Goal: Manage account settings

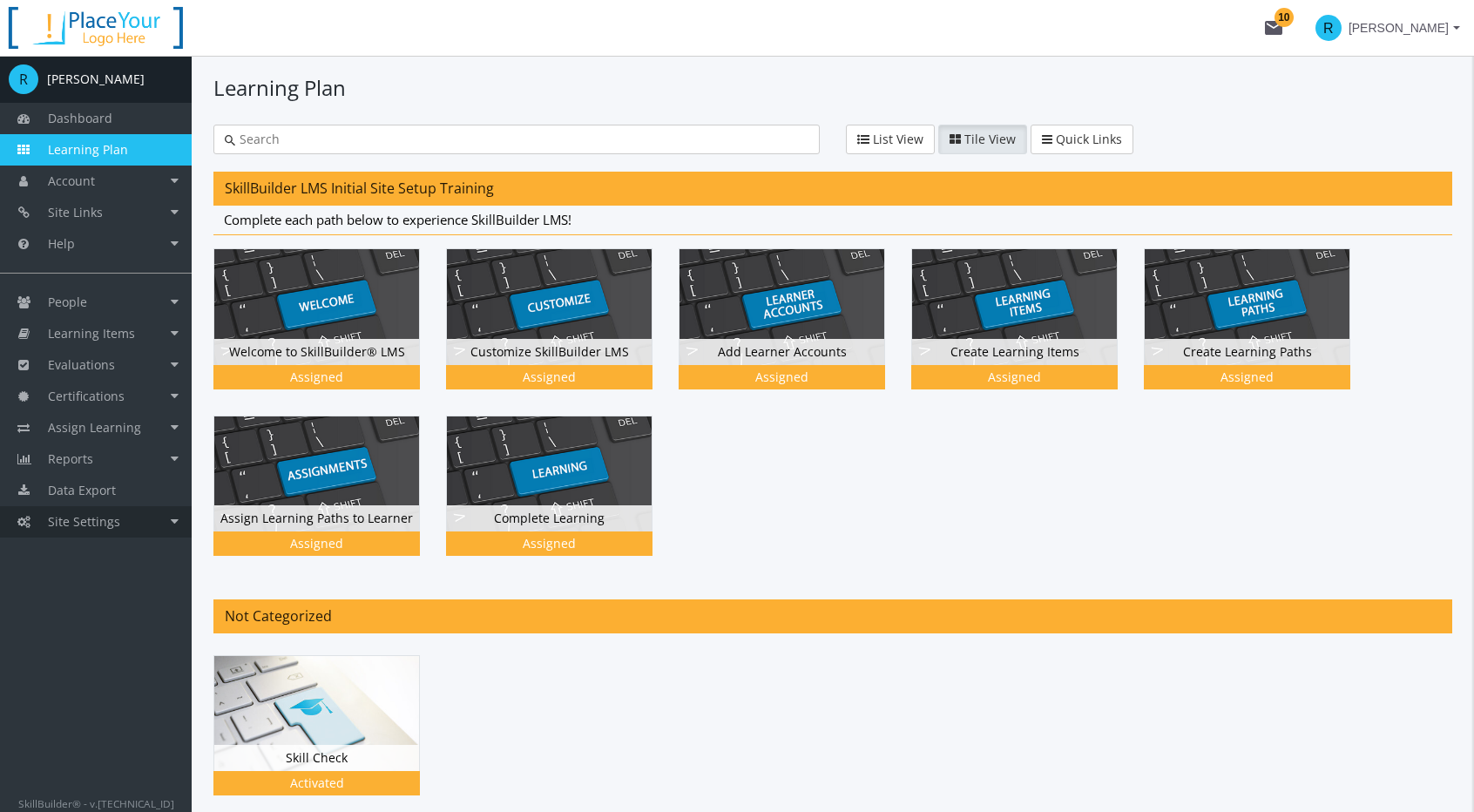
click at [92, 528] on span "Site Settings" at bounding box center [85, 521] width 73 height 17
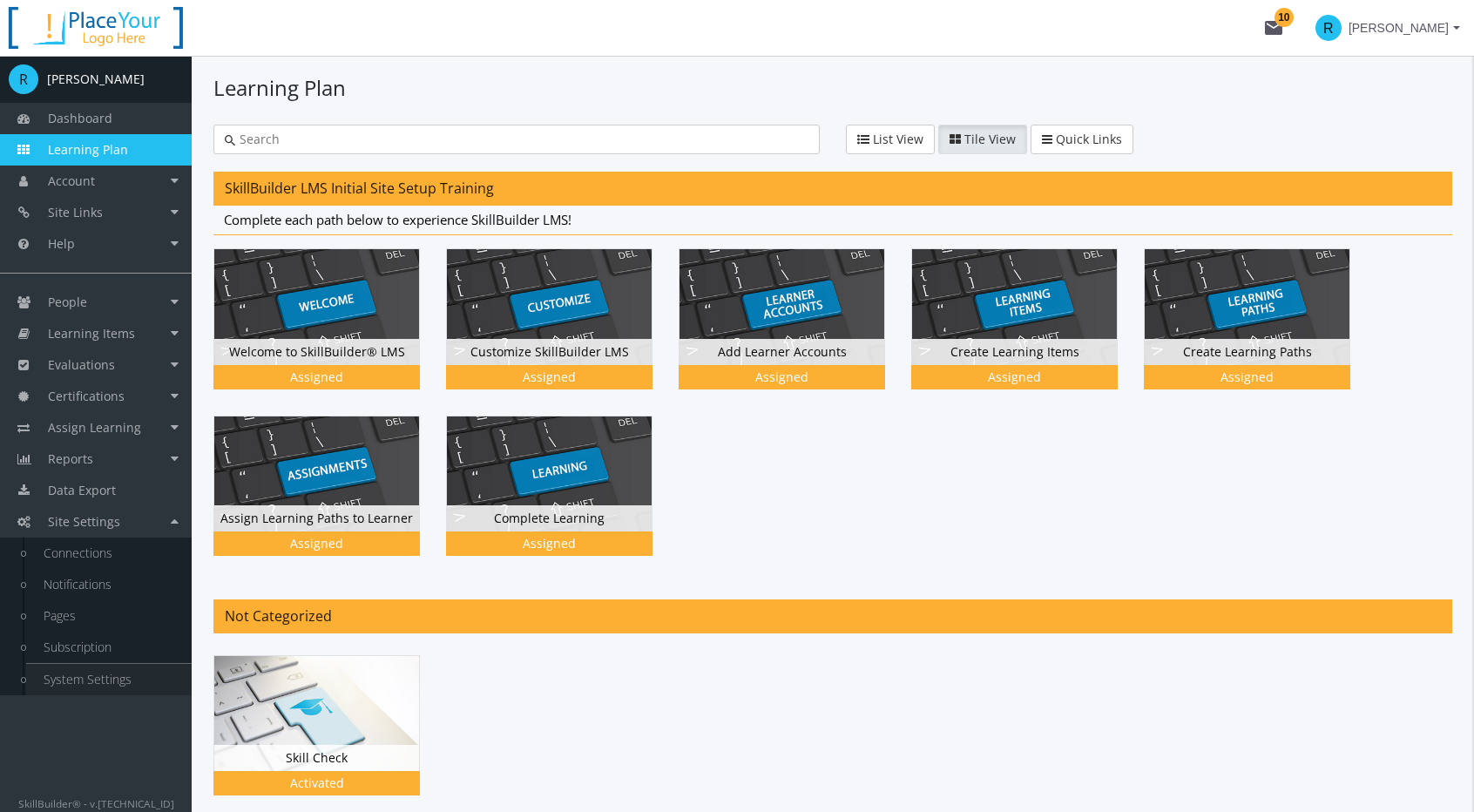
click at [101, 689] on link "System Settings" at bounding box center [109, 679] width 165 height 31
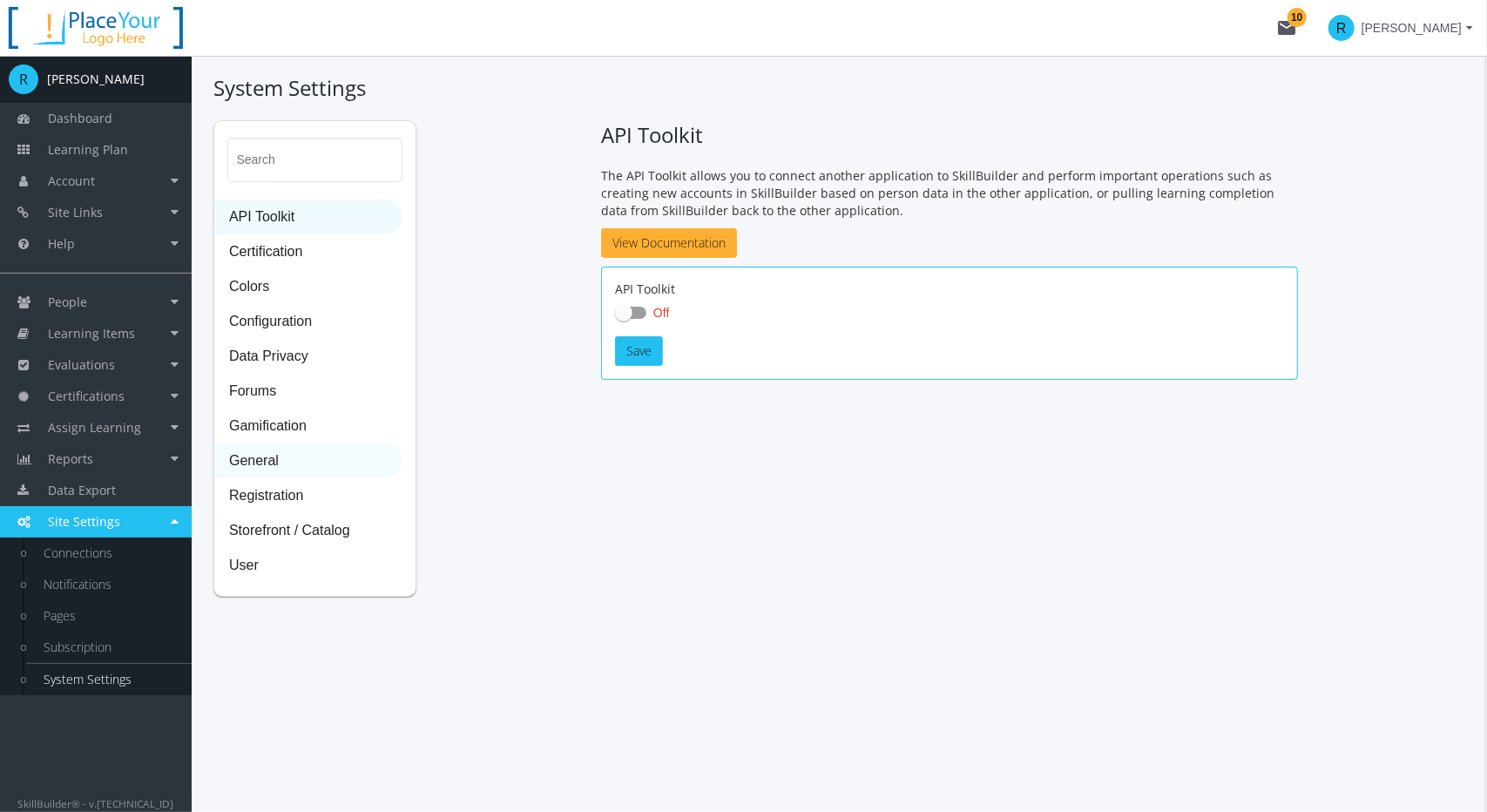
click at [284, 464] on span "General" at bounding box center [309, 461] width 187 height 34
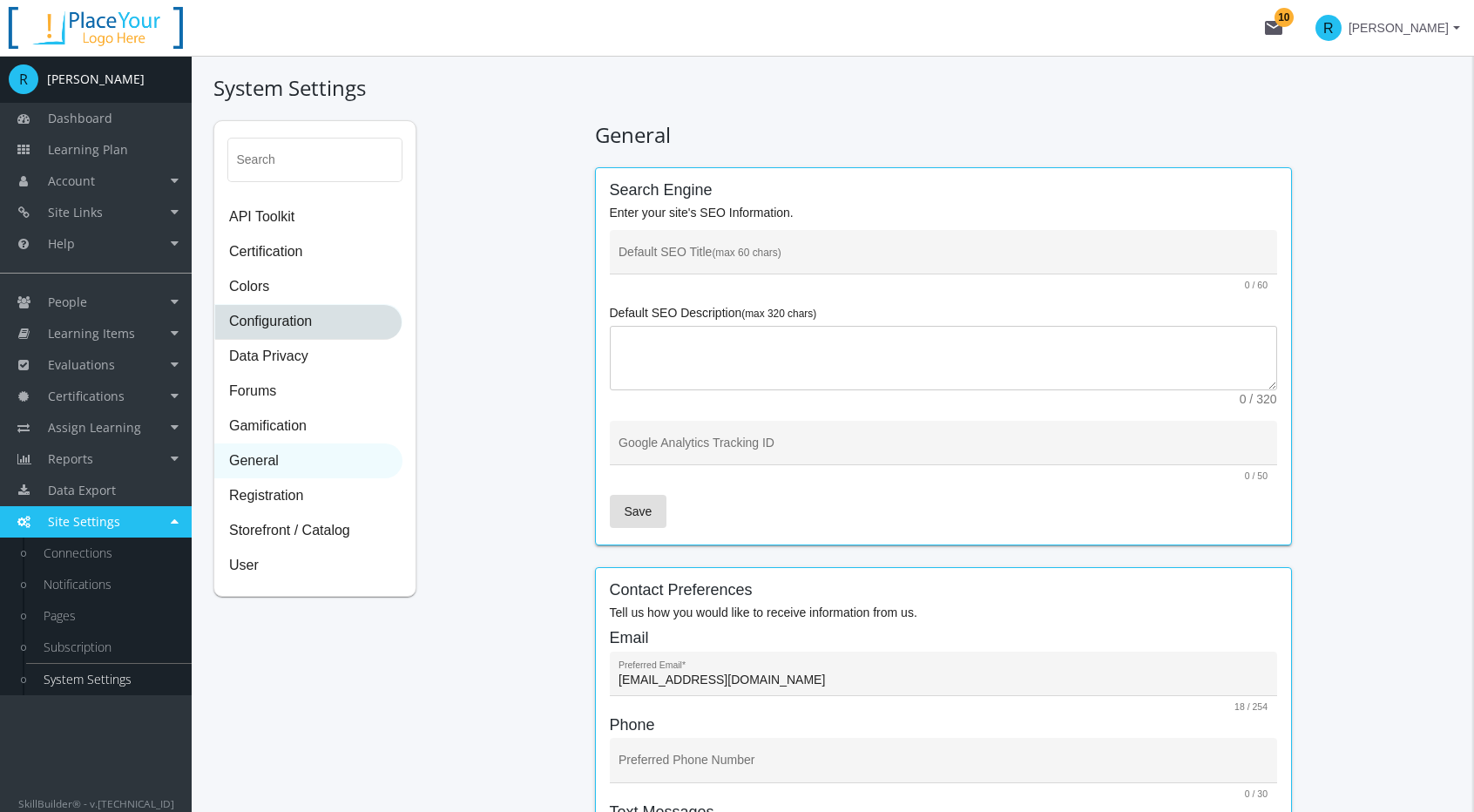
click at [277, 319] on span "Configuration" at bounding box center [309, 321] width 187 height 34
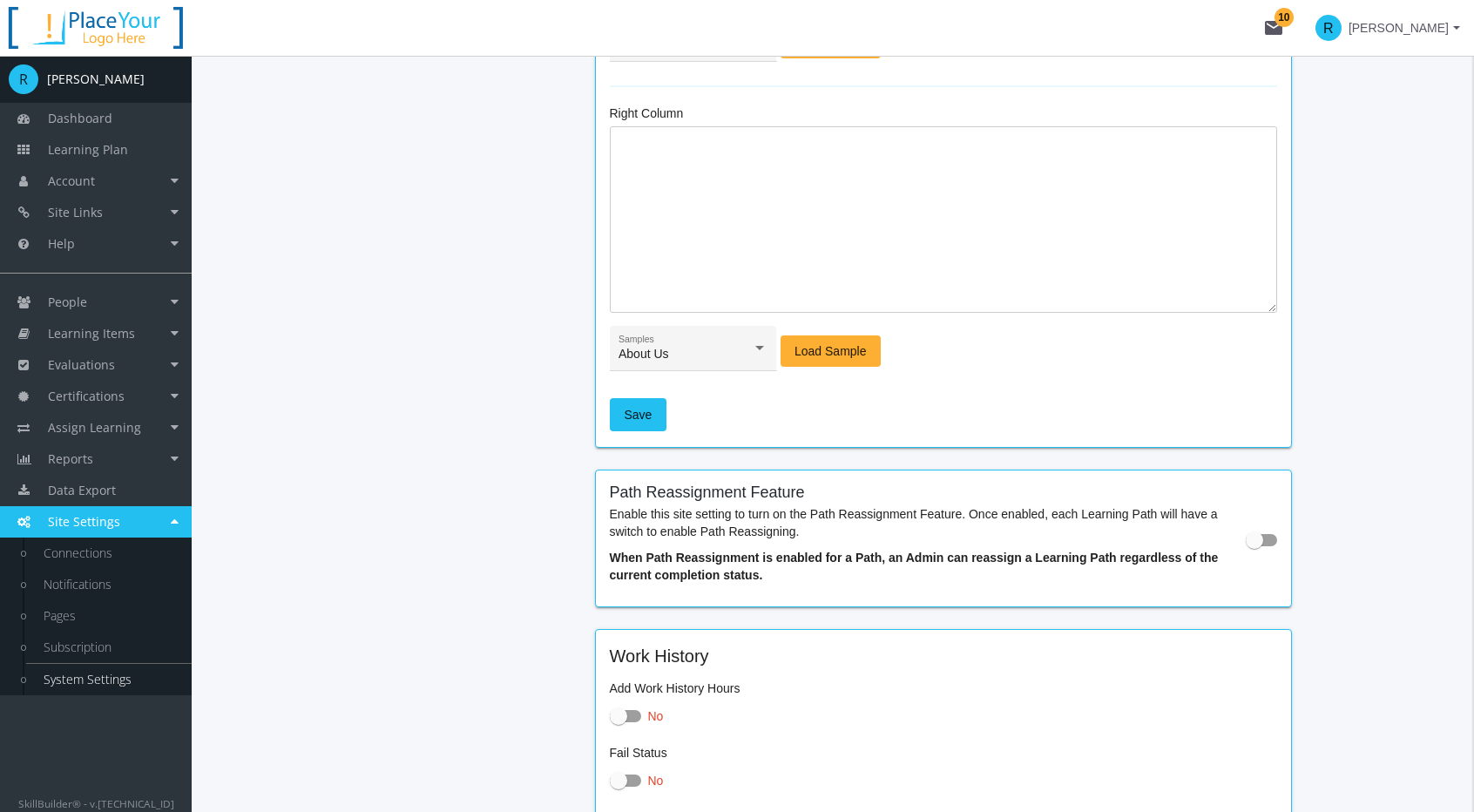
scroll to position [1654, 0]
click at [108, 428] on span "Assign Learning" at bounding box center [94, 427] width 93 height 17
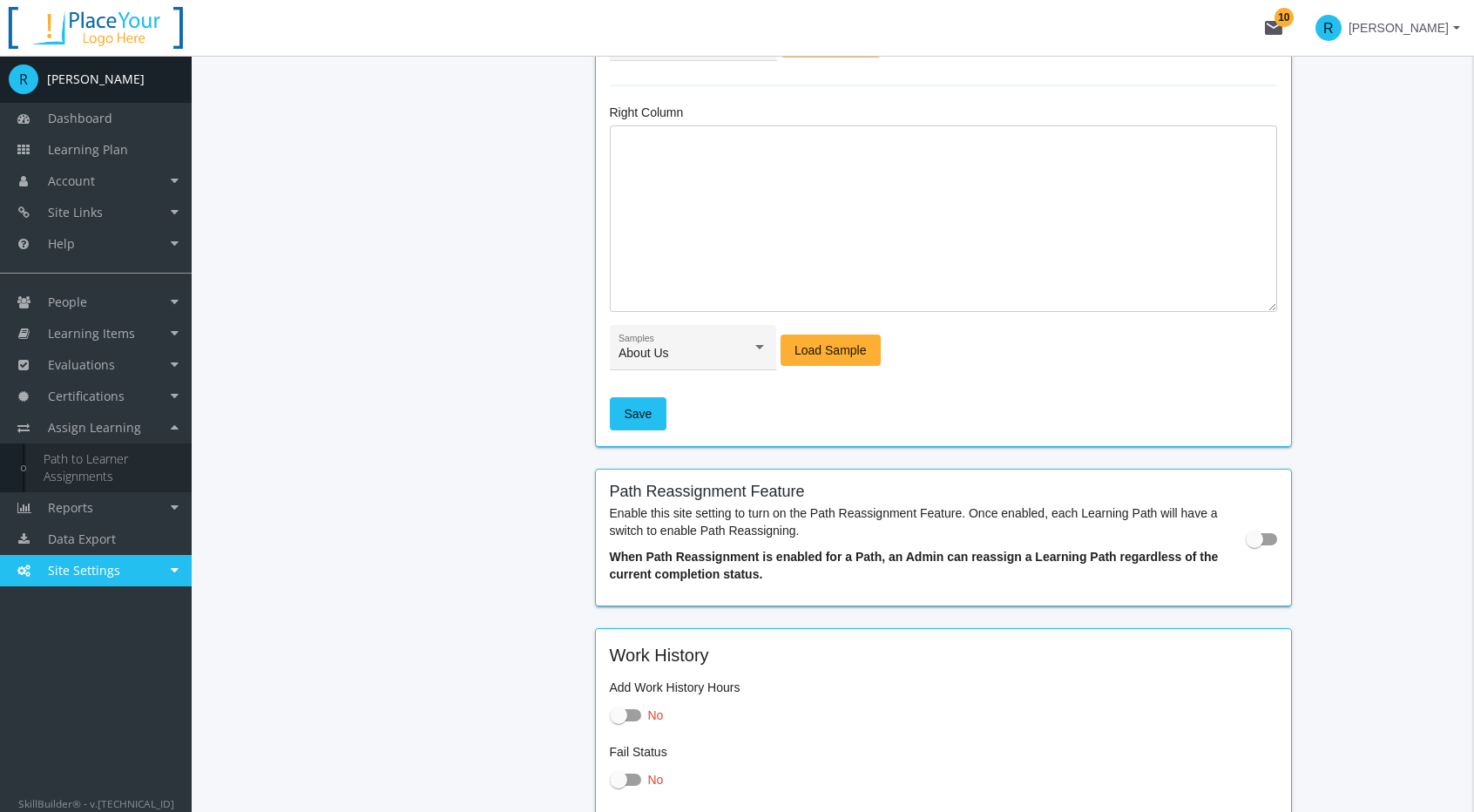
click at [95, 472] on link "Path to Learner Assignments" at bounding box center [109, 468] width 165 height 49
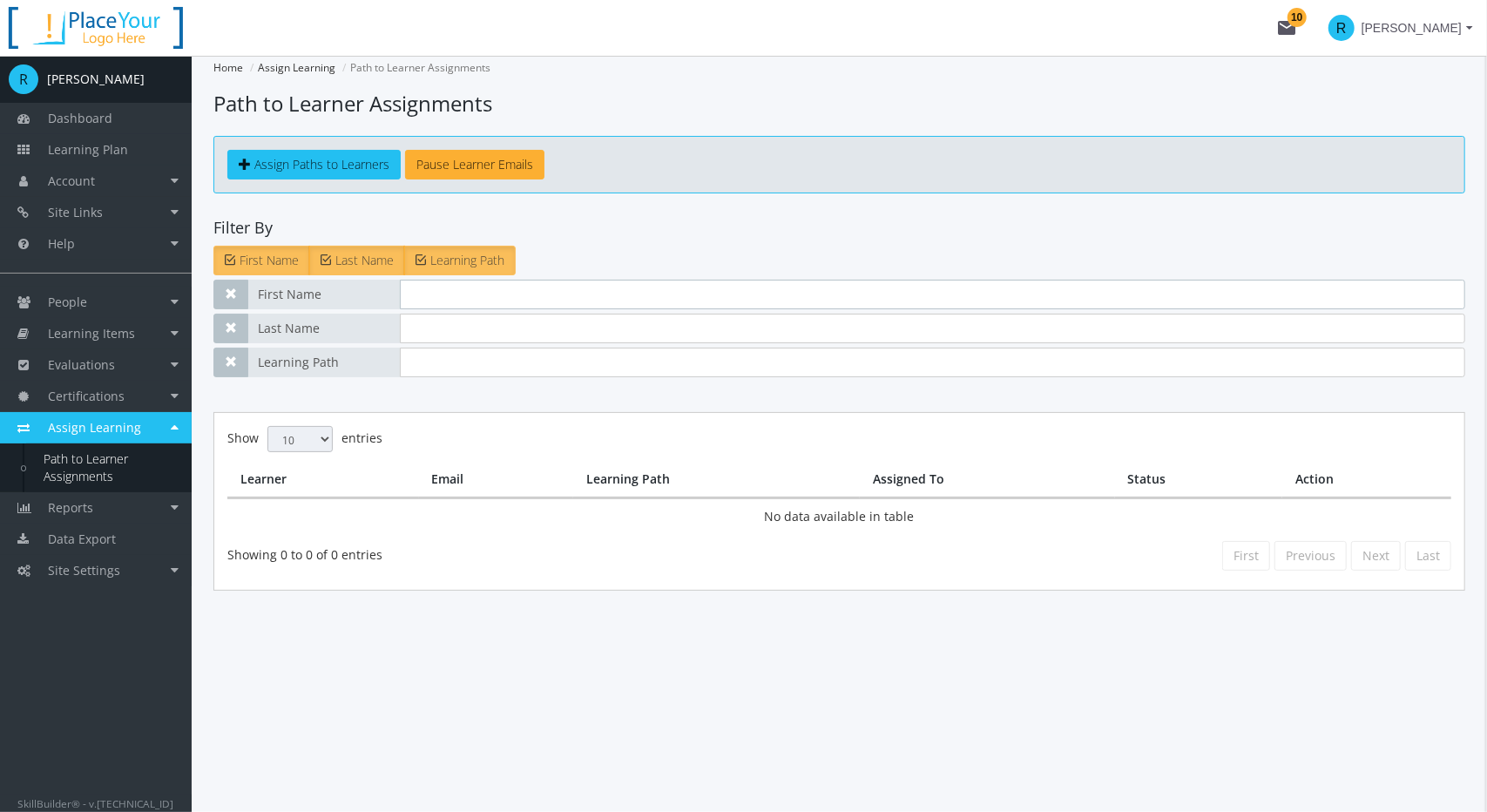
click at [418, 298] on input "text" at bounding box center [933, 294] width 1066 height 29
type input "learner"
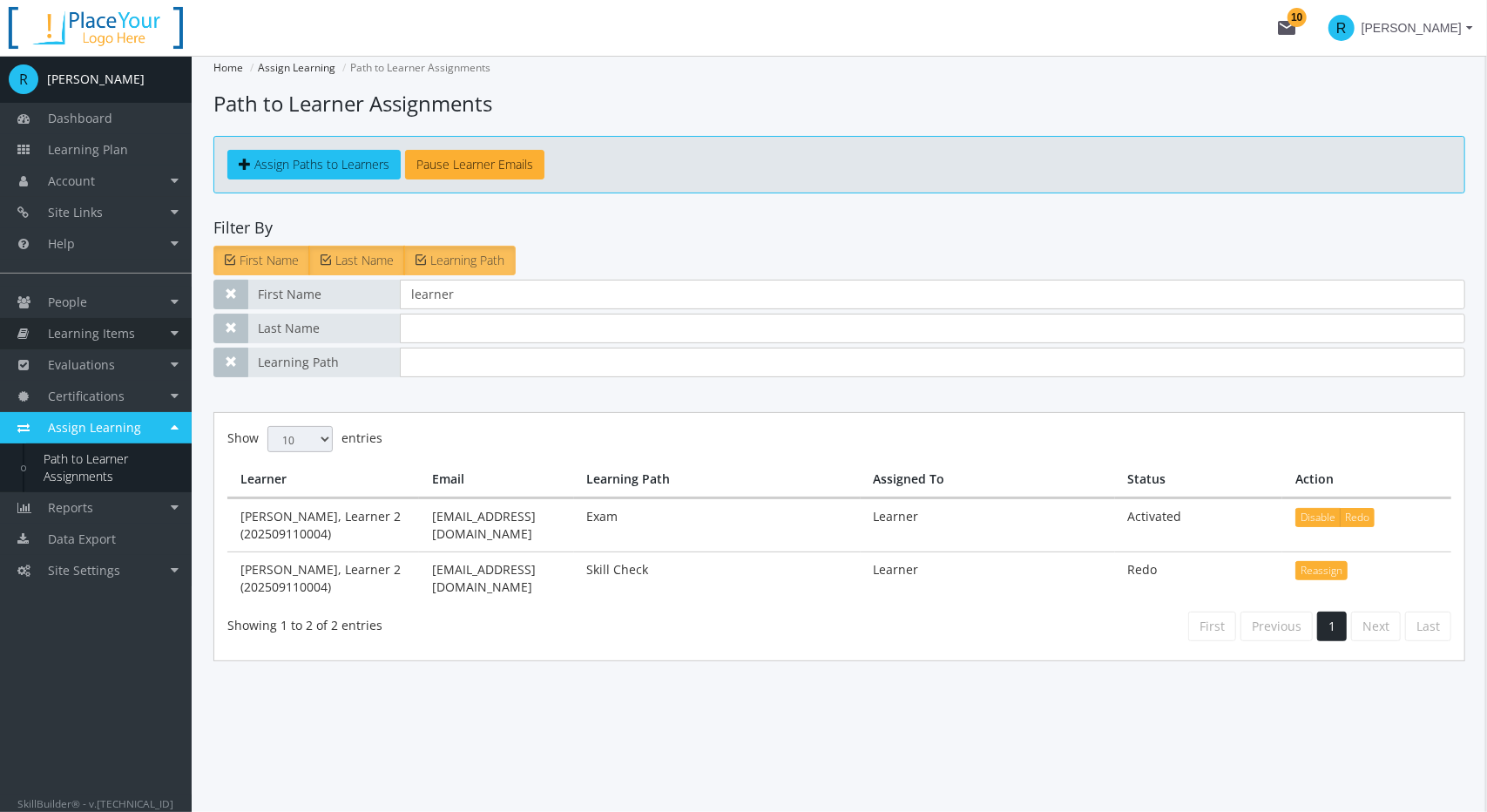
click at [88, 346] on link "Learning Items" at bounding box center [95, 333] width 192 height 31
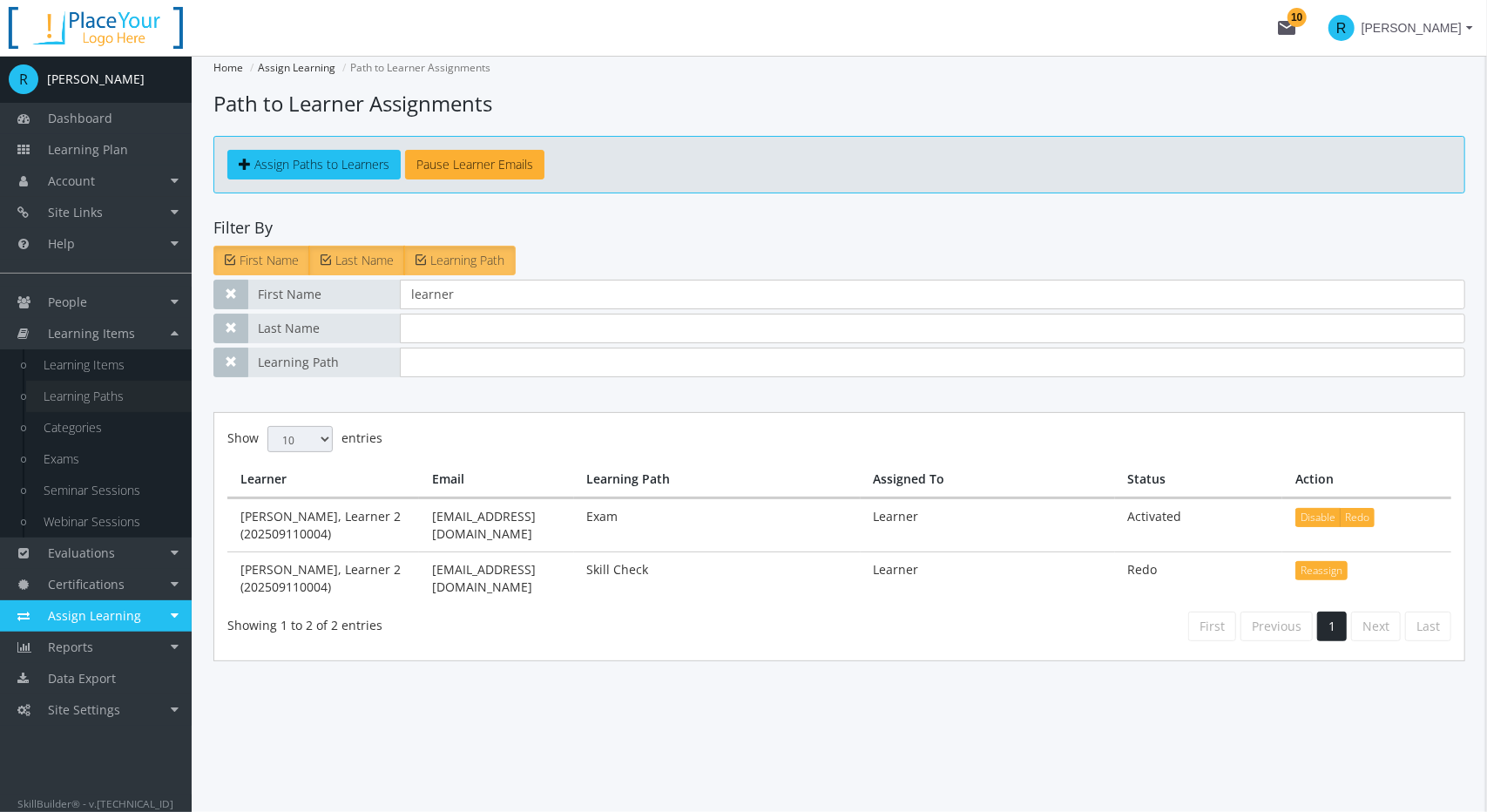
click at [101, 394] on link "Learning Paths" at bounding box center [109, 396] width 165 height 31
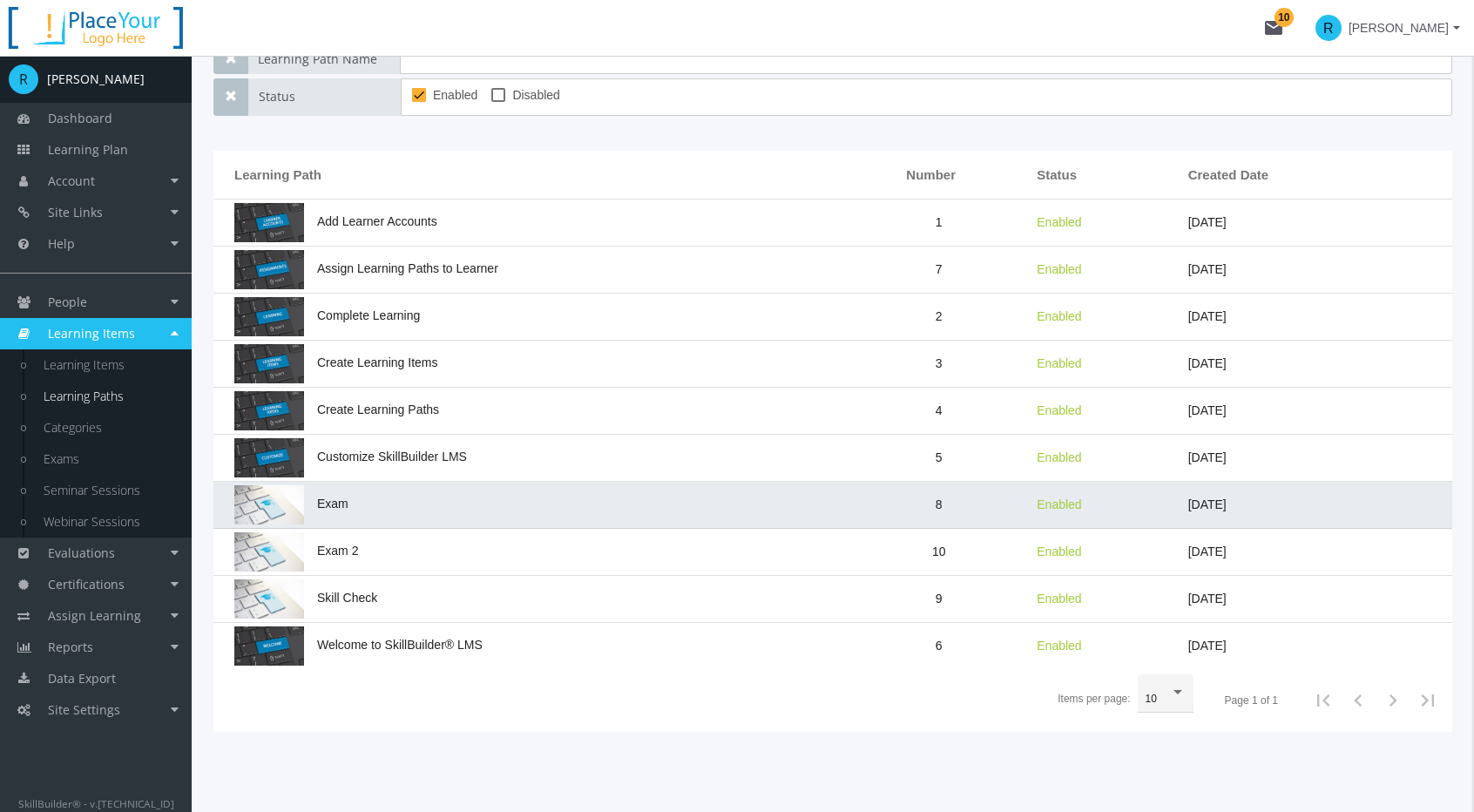
scroll to position [237, 0]
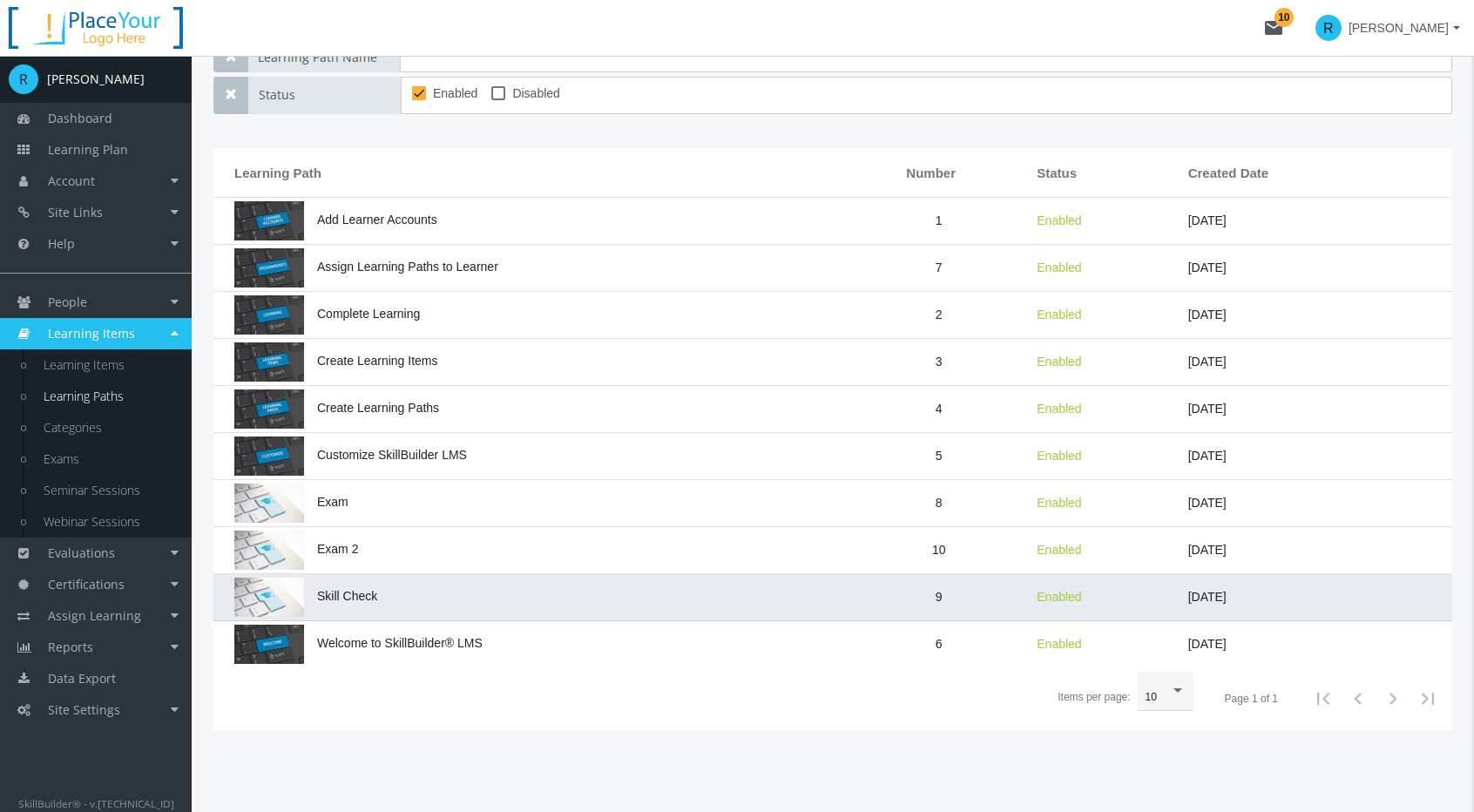
click at [386, 590] on td "Skill Check" at bounding box center [531, 598] width 636 height 47
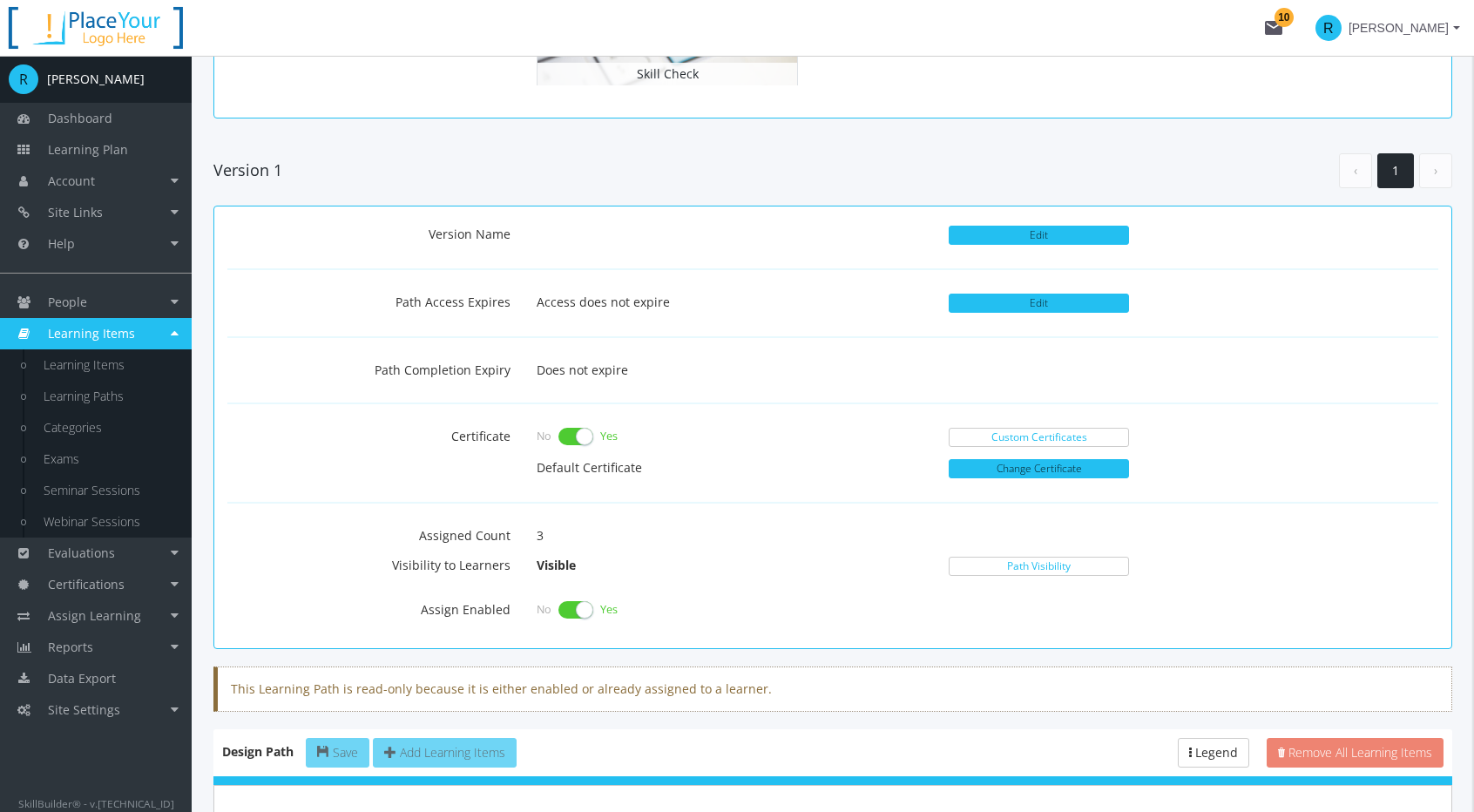
scroll to position [348, 0]
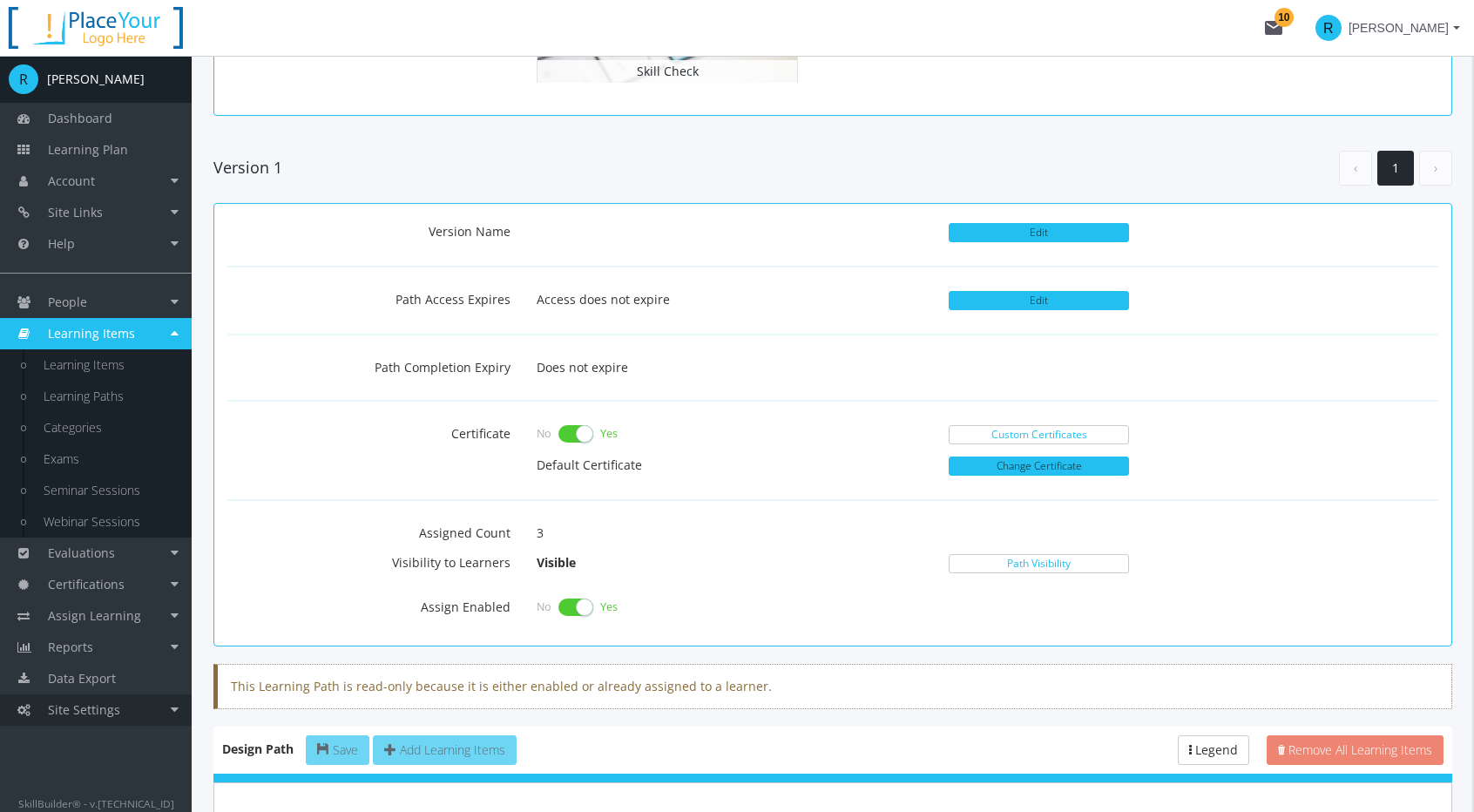
click at [118, 707] on link "Site Settings" at bounding box center [95, 710] width 192 height 31
click at [118, 707] on li "Site Settings Connections Notifications Pages Subscription System Settings" at bounding box center [95, 710] width 192 height 31
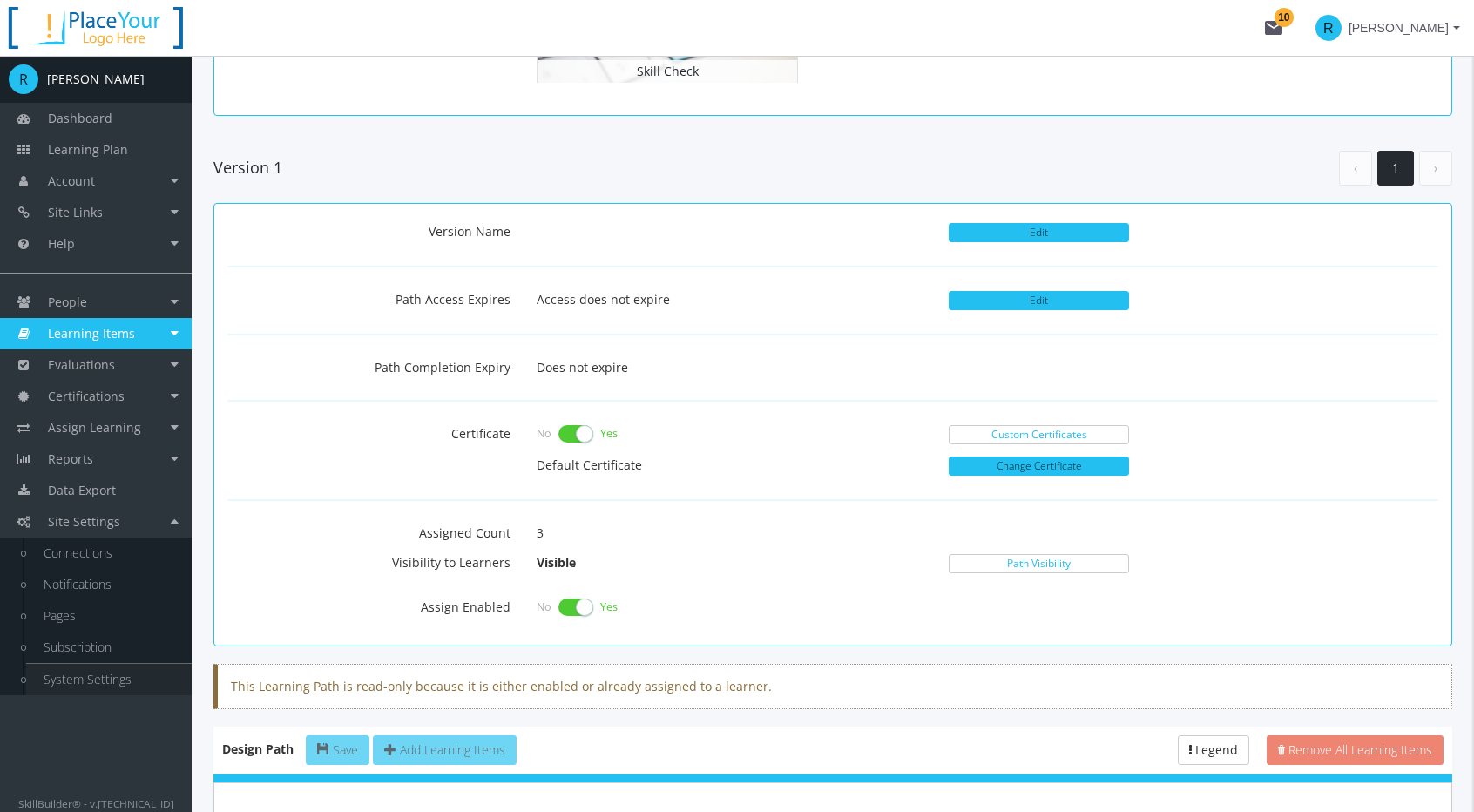
click at [124, 684] on link "System Settings" at bounding box center [109, 679] width 165 height 31
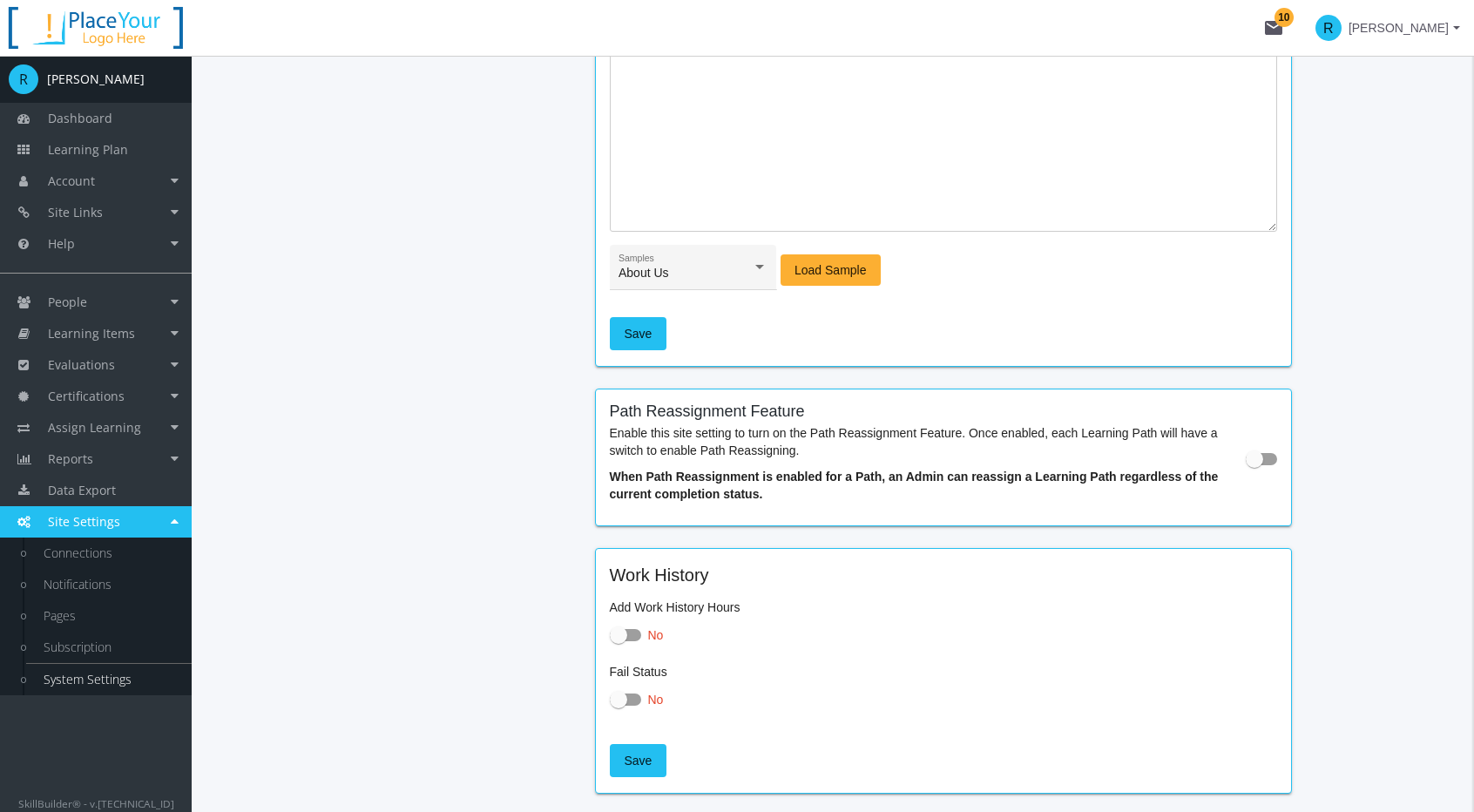
scroll to position [1819, 0]
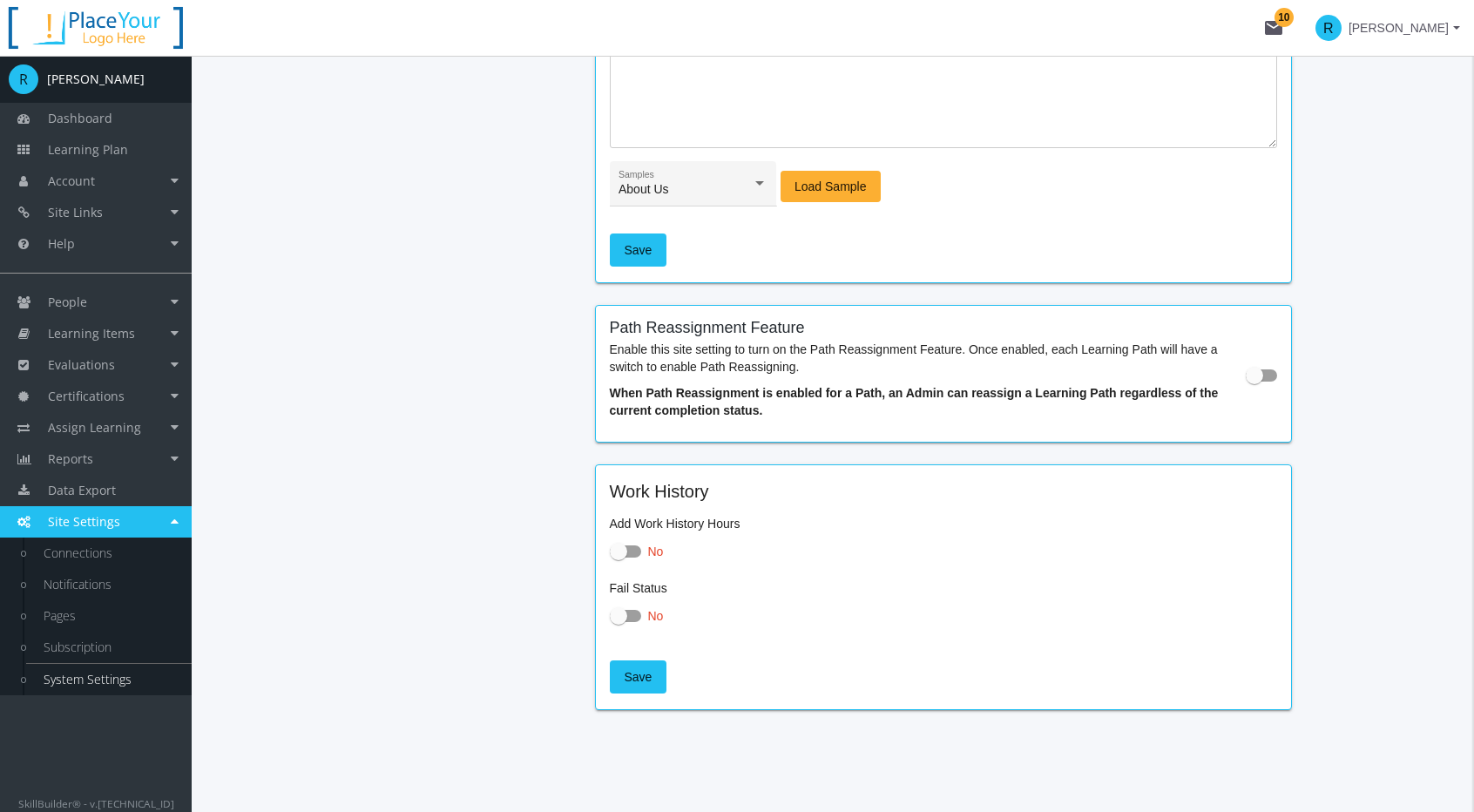
click at [1254, 375] on span at bounding box center [1255, 376] width 18 height 18
click at [1247, 380] on input "checkbox" at bounding box center [1246, 380] width 1 height 1
checkbox input "true"
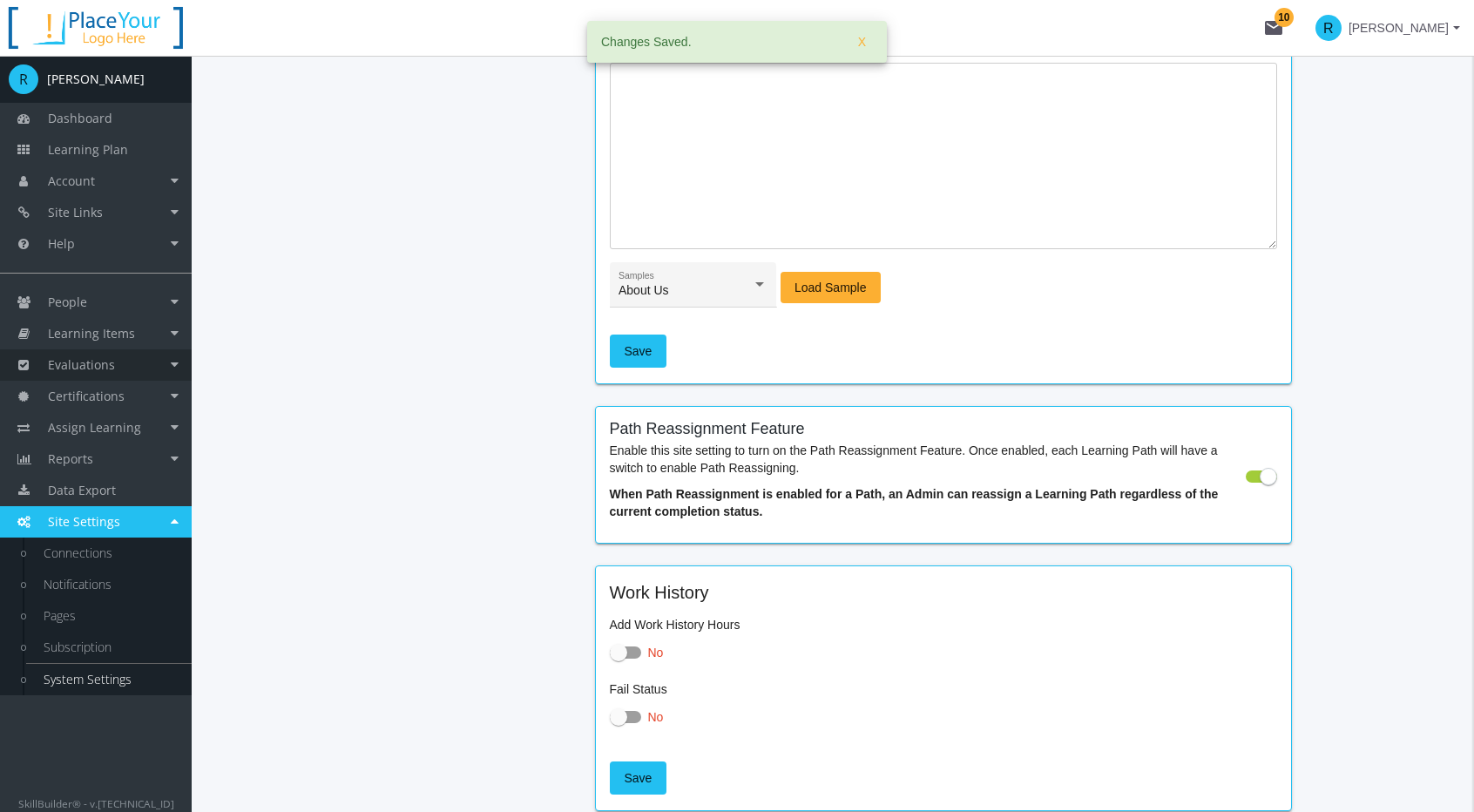
scroll to position [1645, 0]
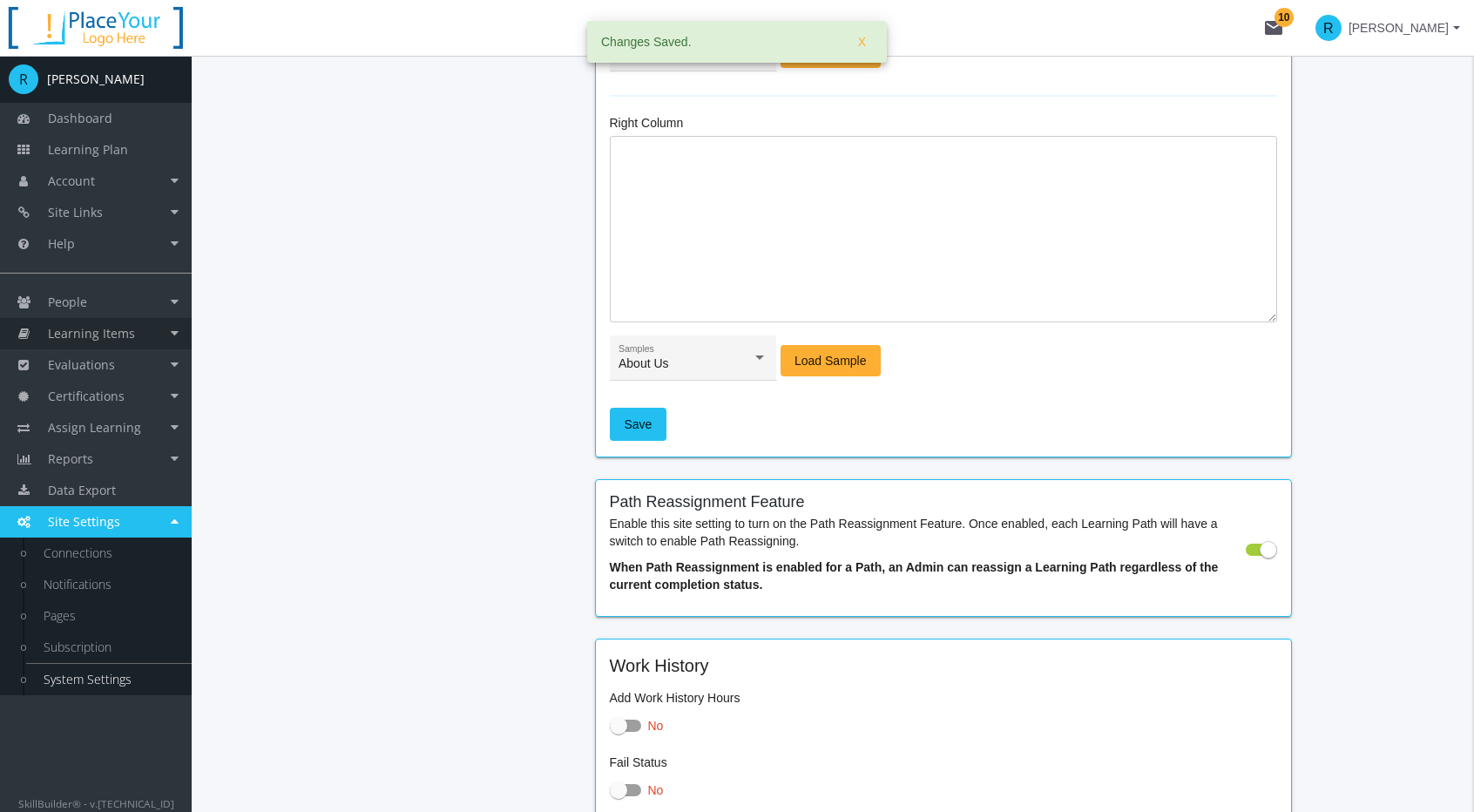
click at [126, 340] on span "Learning Items" at bounding box center [91, 332] width 88 height 17
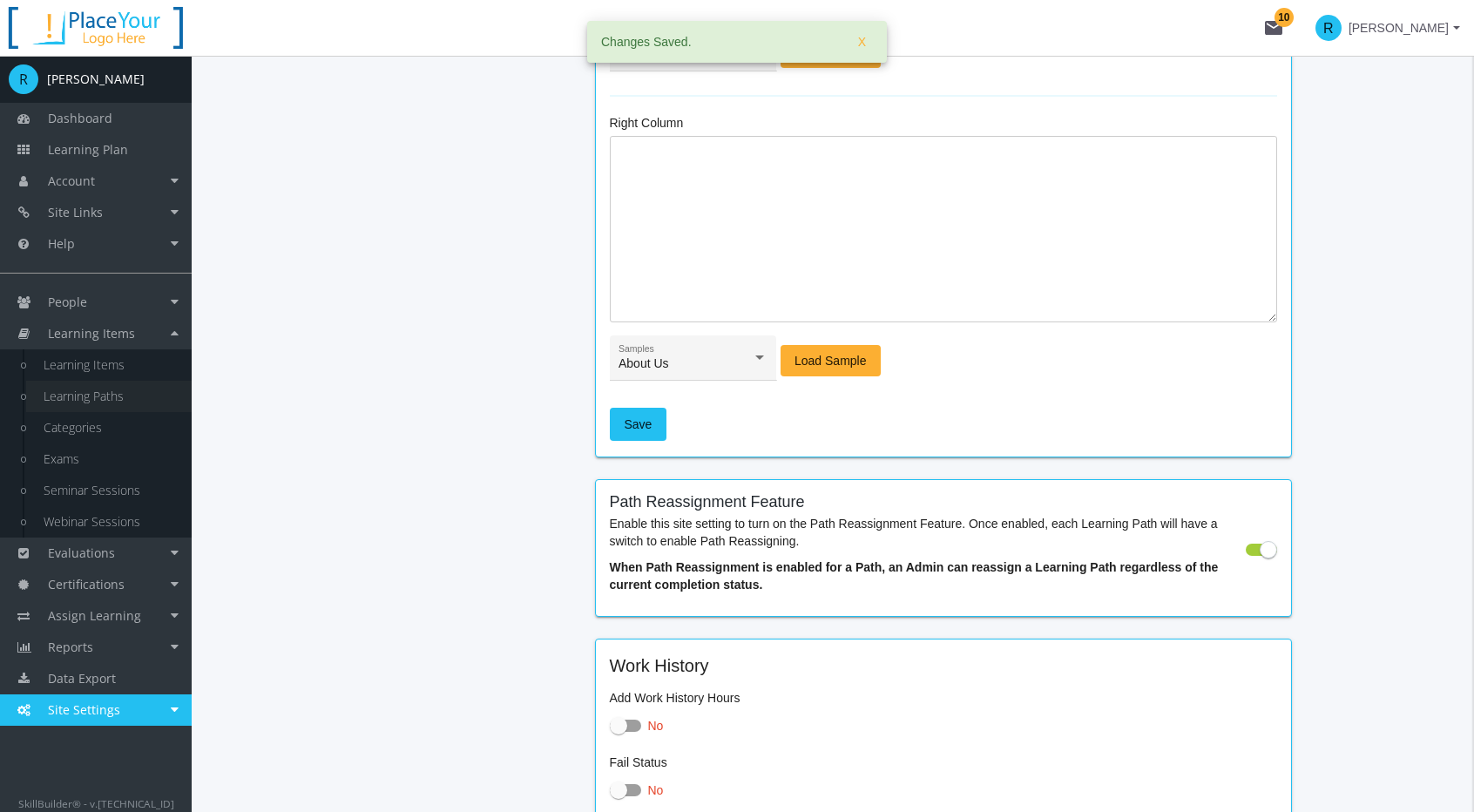
click at [90, 395] on link "Learning Paths" at bounding box center [109, 396] width 165 height 31
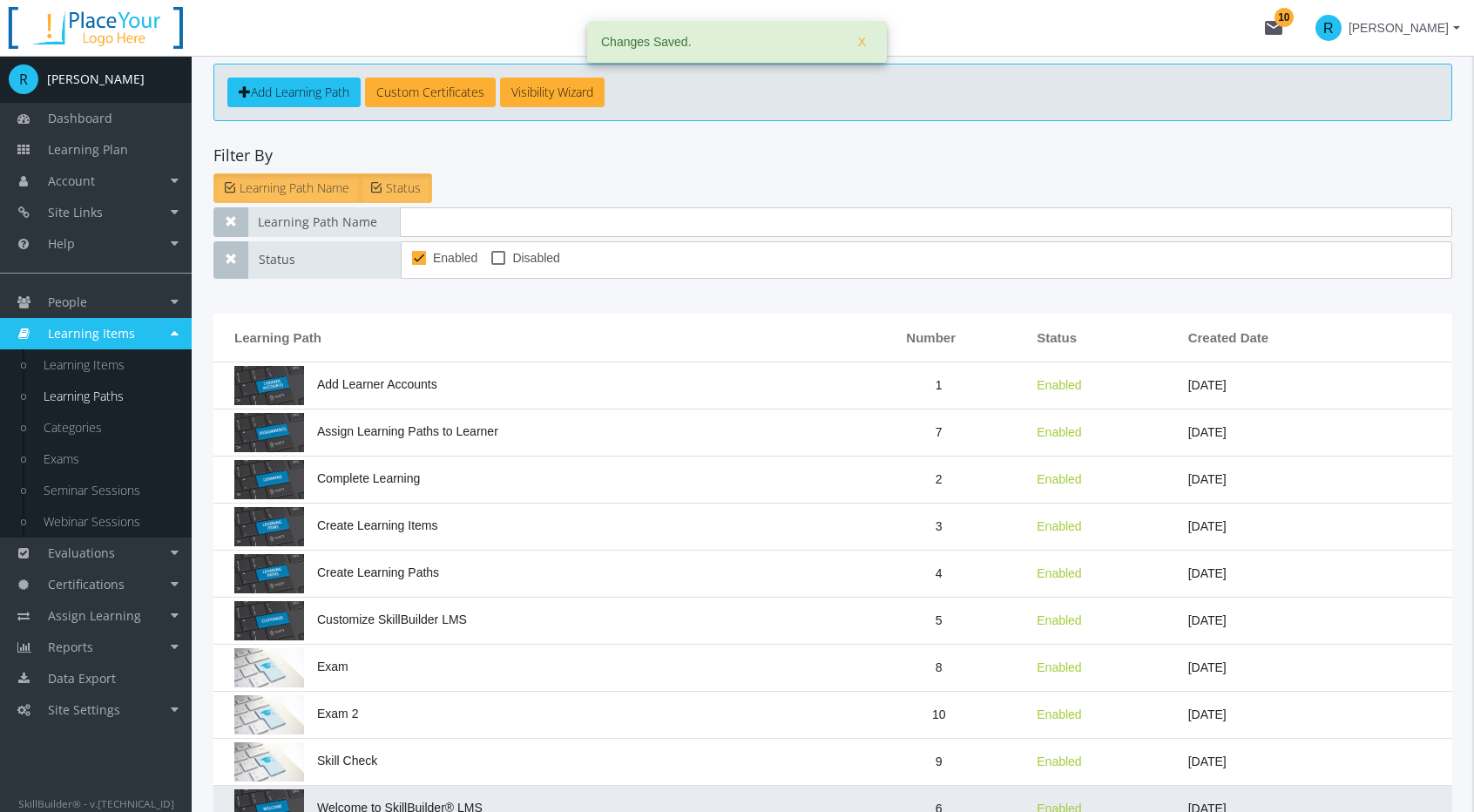
scroll to position [174, 0]
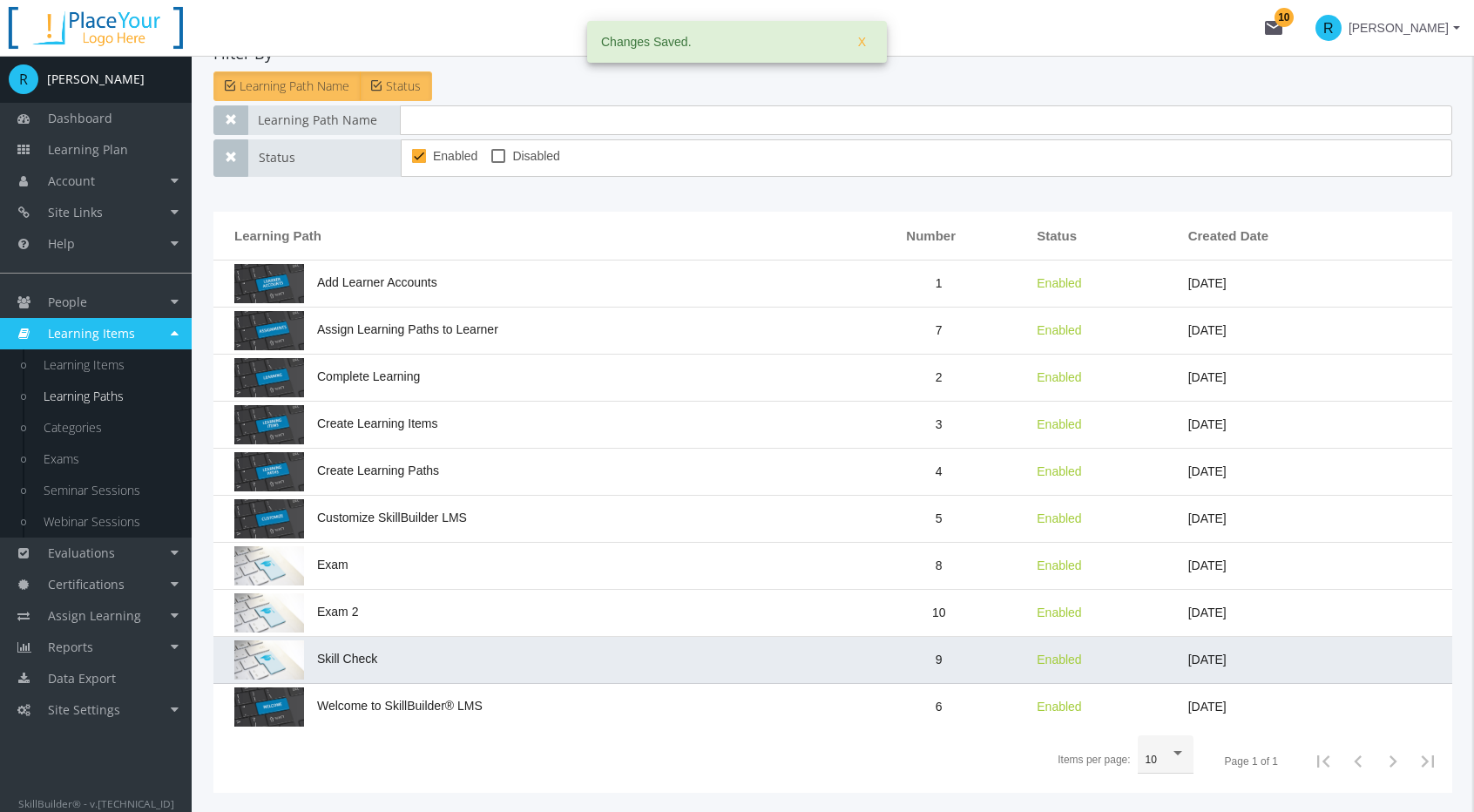
click at [476, 656] on td "Skill Check" at bounding box center [531, 661] width 636 height 47
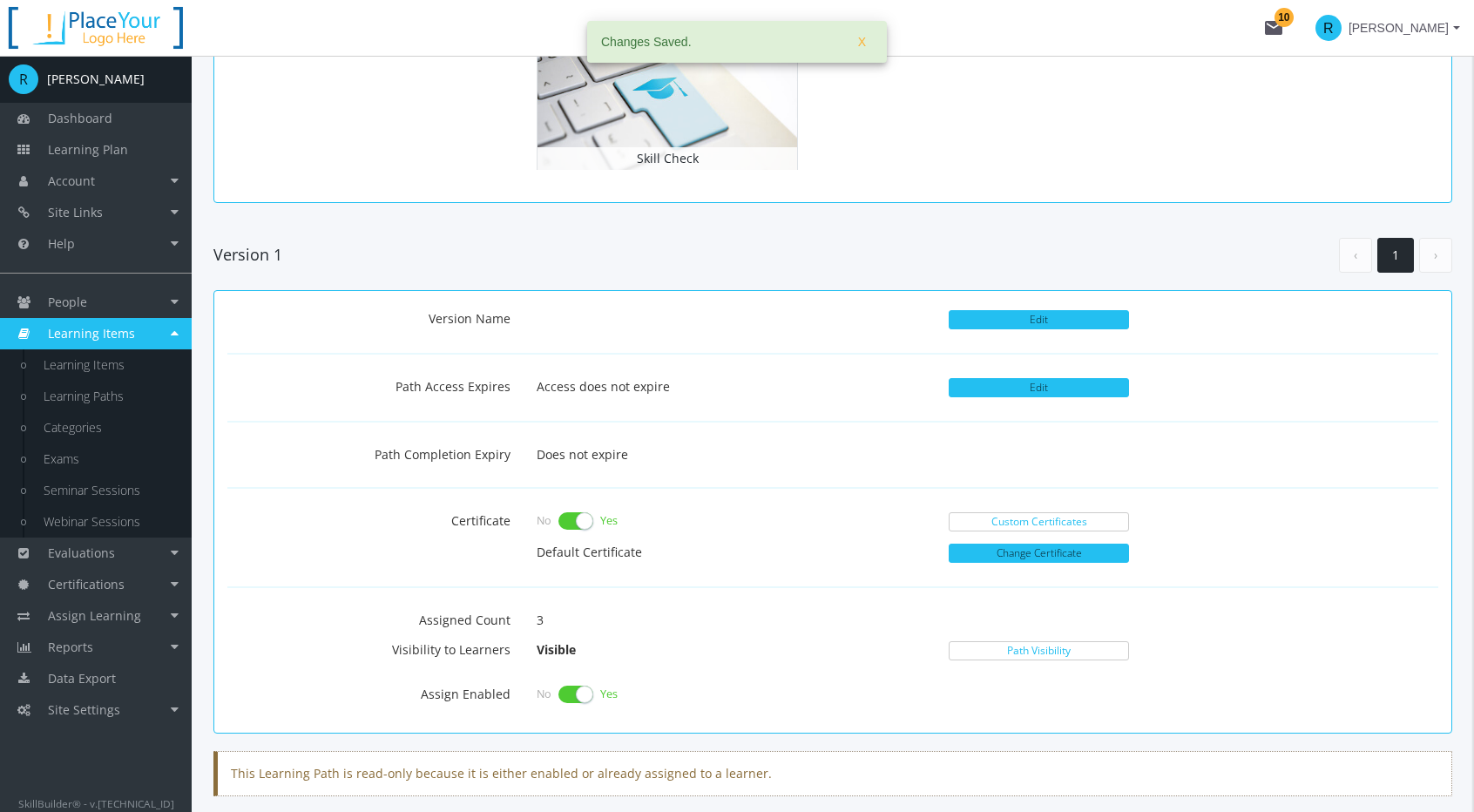
scroll to position [348, 0]
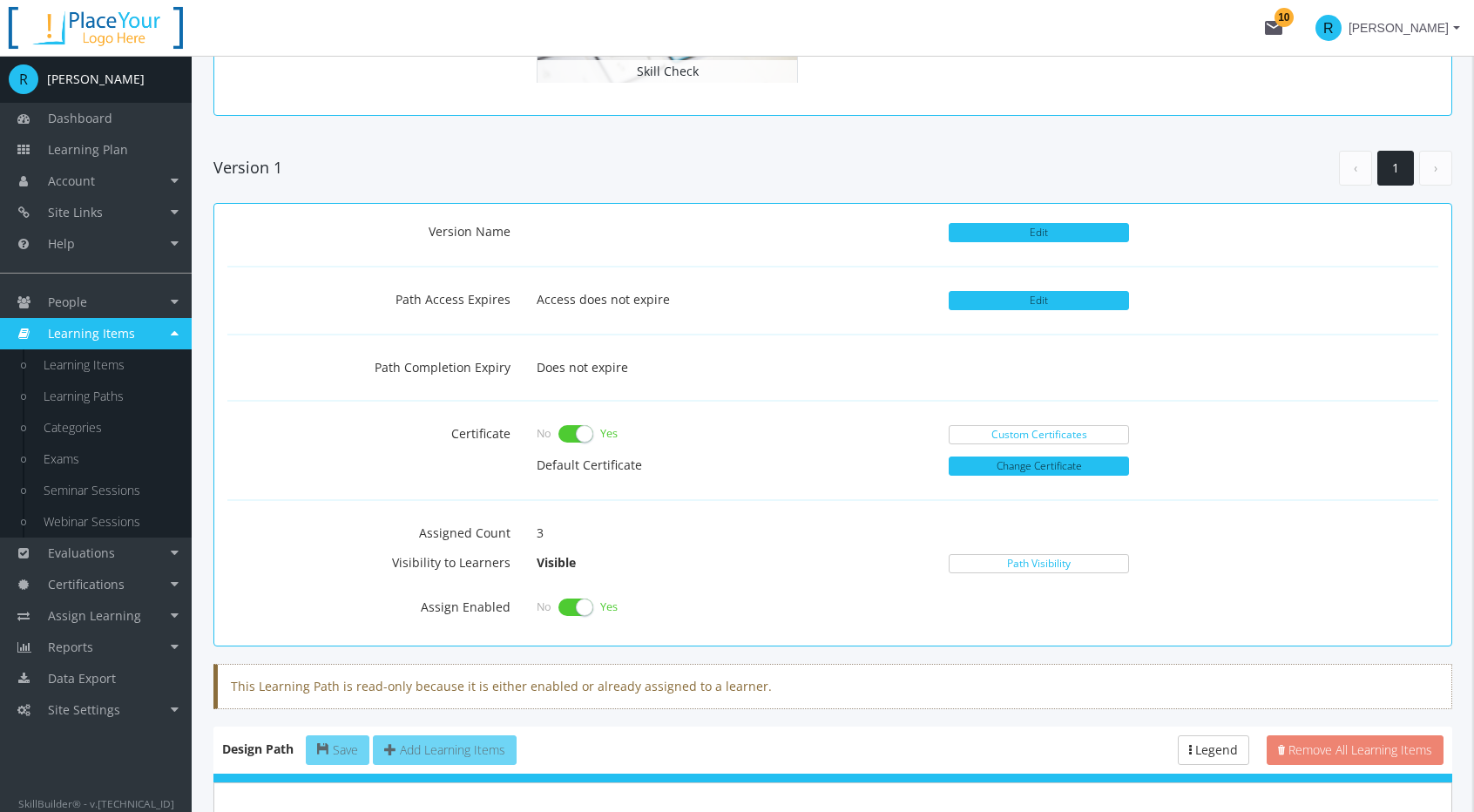
click at [1439, 24] on span "[PERSON_NAME]" at bounding box center [1399, 28] width 100 height 31
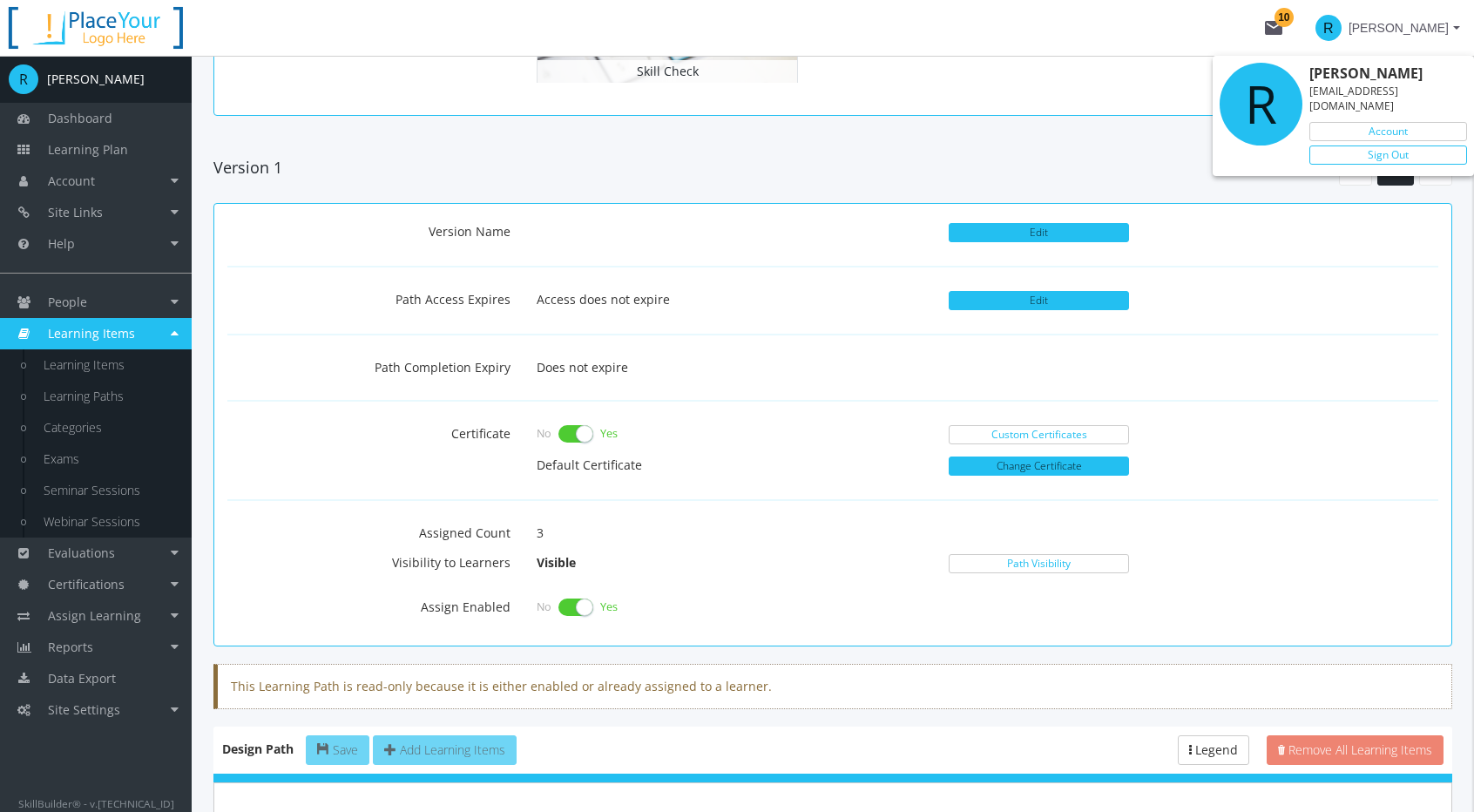
click at [1388, 145] on link "Sign Out" at bounding box center [1388, 154] width 157 height 19
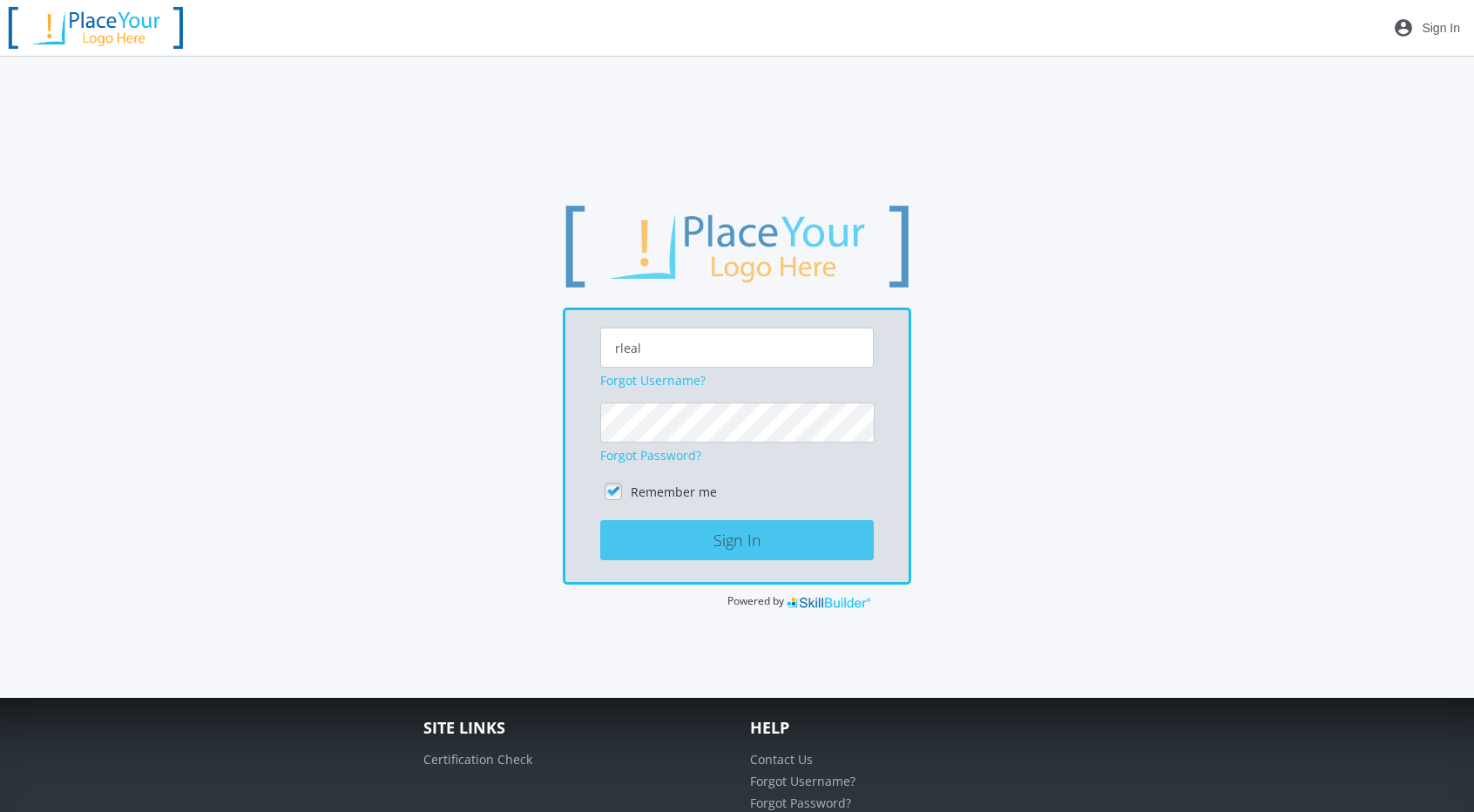
click at [738, 534] on button "Sign In" at bounding box center [737, 540] width 273 height 40
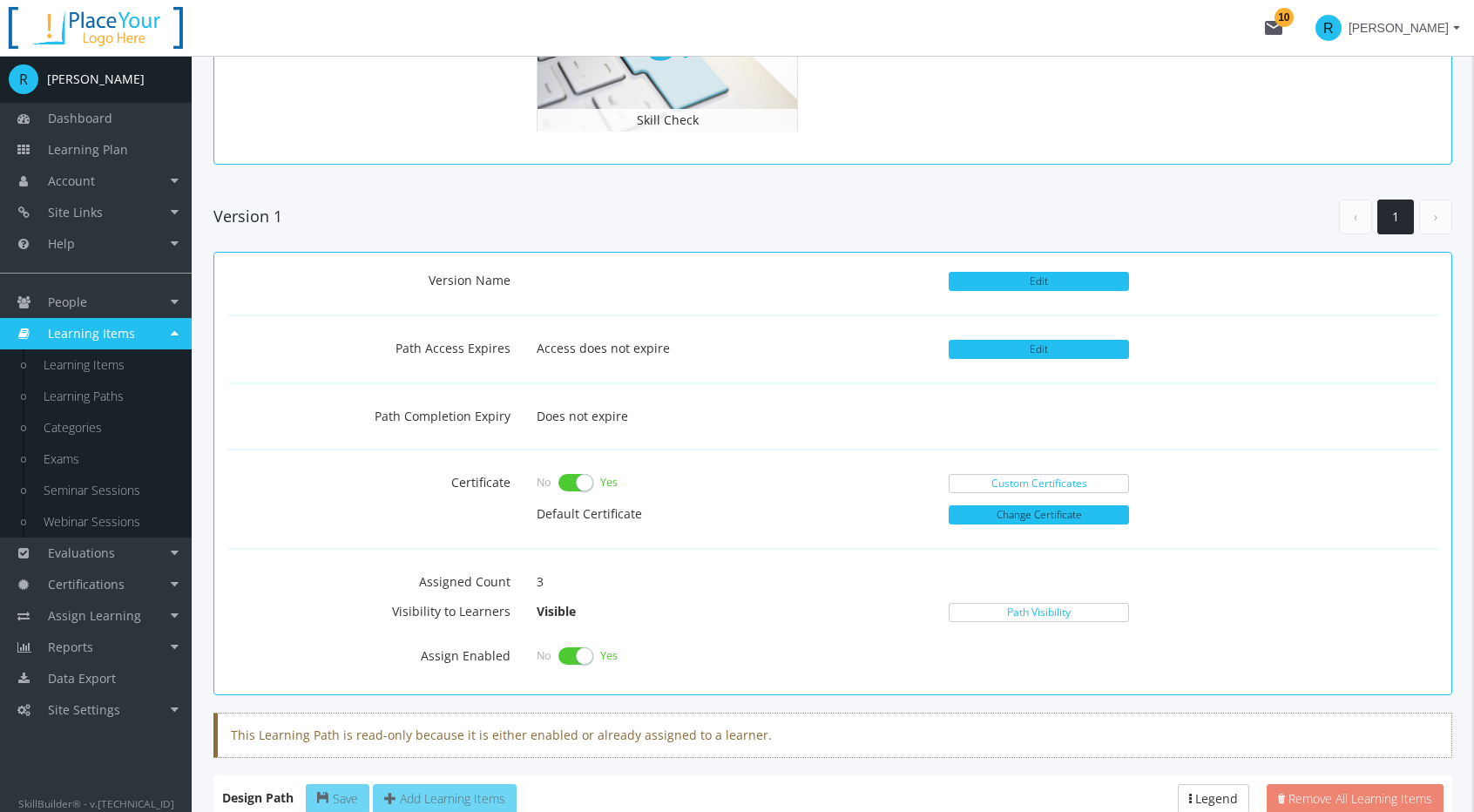
scroll to position [435, 0]
